Goal: Task Accomplishment & Management: Complete application form

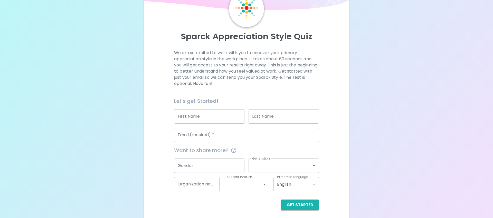
scroll to position [33, 0]
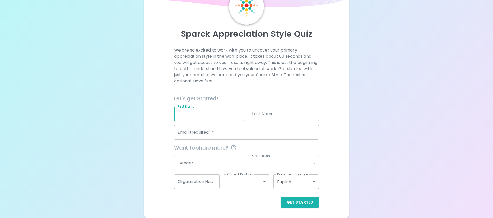
click at [201, 116] on input "First Name" at bounding box center [209, 114] width 70 height 14
type input "[PERSON_NAME]"
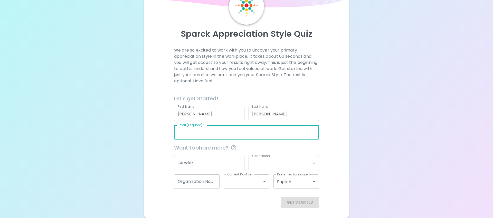
click at [233, 134] on input "Email (required)   *" at bounding box center [246, 132] width 145 height 14
type input "[EMAIL_ADDRESS][DOMAIN_NAME]"
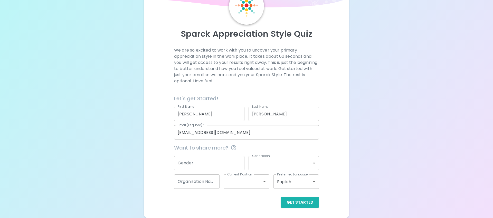
click at [370, 148] on div "Sparck Appreciation Style Quiz We are so excited to work with you to uncover yo…" at bounding box center [246, 92] width 493 height 251
click at [308, 201] on button "Get Started" at bounding box center [300, 202] width 38 height 11
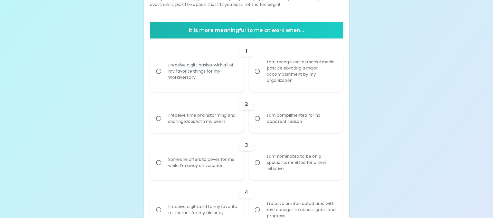
scroll to position [91, 0]
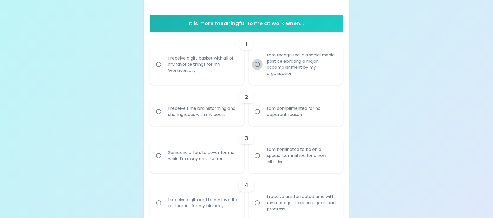
click at [260, 64] on input "I am recognized in a social media post celebrating a major accomplishment by my…" at bounding box center [257, 64] width 11 height 11
radio input "true"
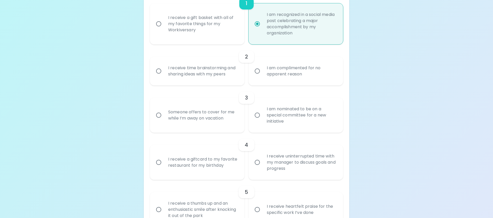
scroll to position [133, 0]
